Goal: Information Seeking & Learning: Understand process/instructions

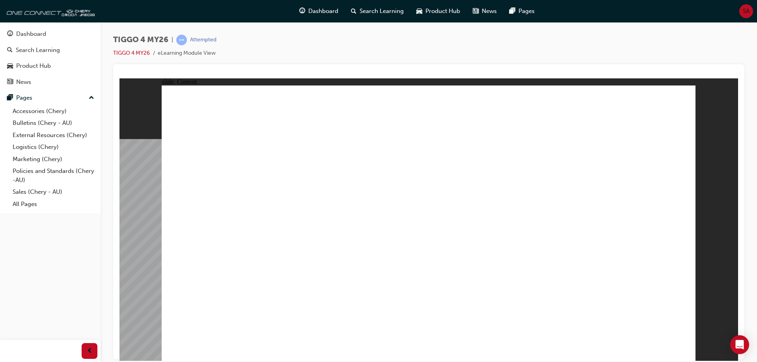
drag, startPoint x: 390, startPoint y: 219, endPoint x: 374, endPoint y: 203, distance: 22.0
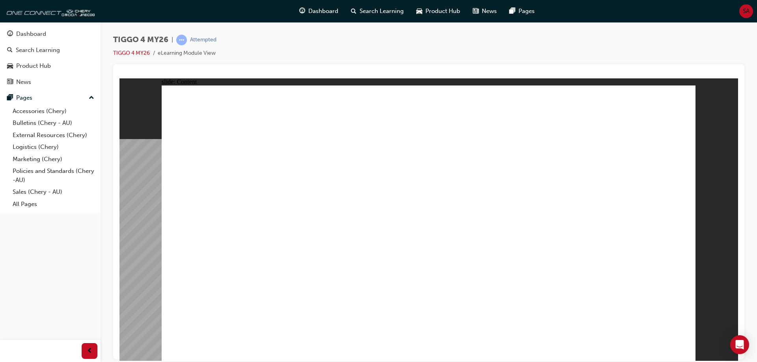
click at [259, 71] on div at bounding box center [428, 75] width 618 height 8
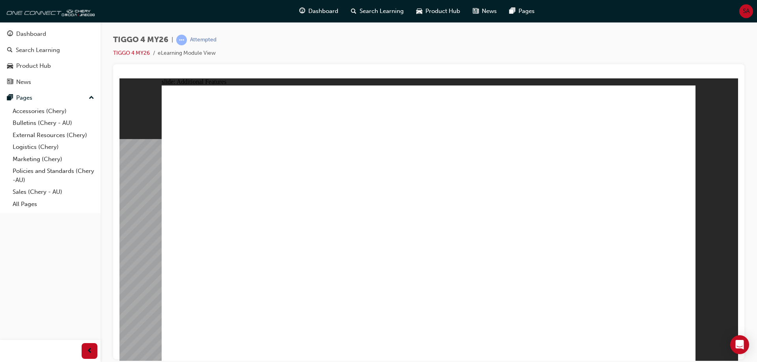
click at [428, 72] on div at bounding box center [428, 75] width 618 height 8
